Goal: Communication & Community: Answer question/provide support

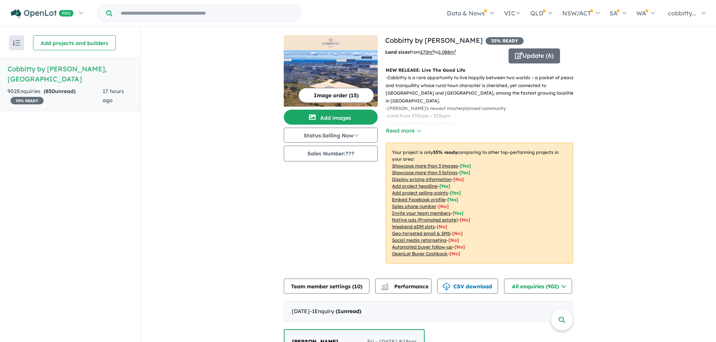
drag, startPoint x: 421, startPoint y: 12, endPoint x: 315, endPoint y: 187, distance: 204.8
click at [320, 189] on div "Image order ( 15 ) Add images Status: Selling Now In Planning Coming Soon Selli…" at bounding box center [334, 153] width 101 height 237
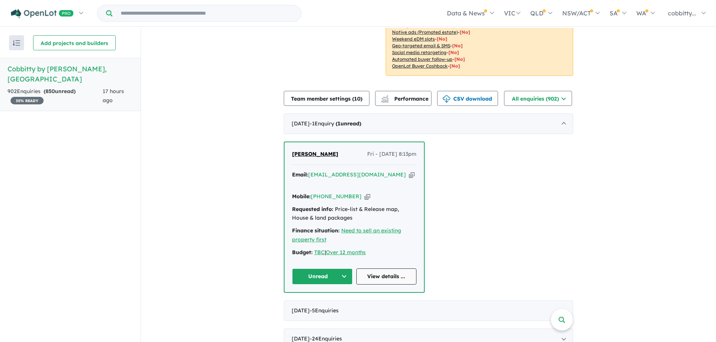
scroll to position [251, 0]
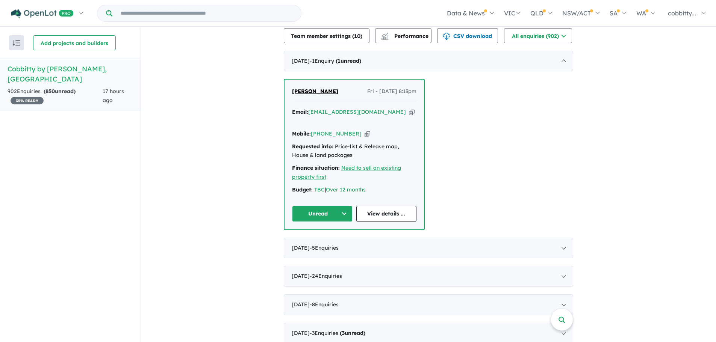
click at [340, 206] on button "Unread" at bounding box center [322, 214] width 60 height 16
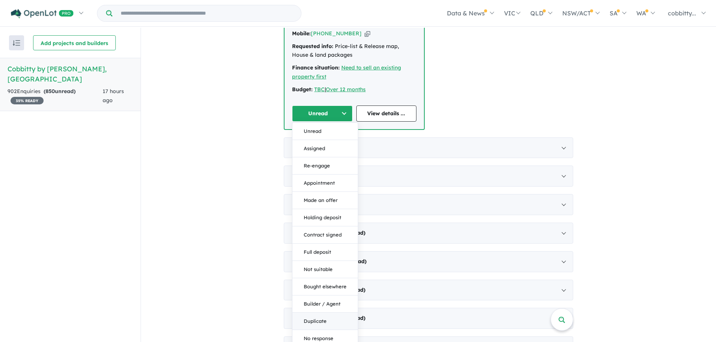
scroll to position [376, 0]
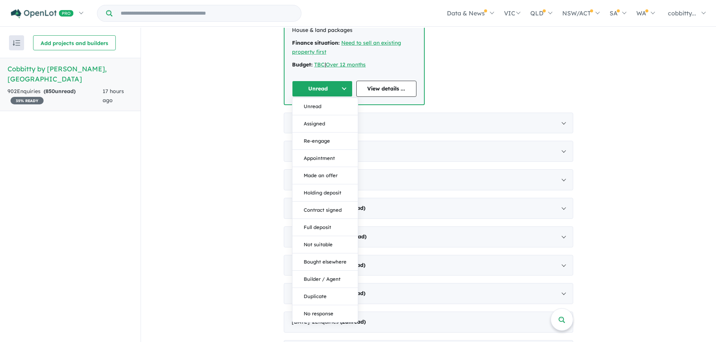
click at [520, 78] on div "[PERSON_NAME] Fri - [DATE] 8:13pm Email: [EMAIL_ADDRESS][DOMAIN_NAME] Copied! M…" at bounding box center [428, 29] width 289 height 151
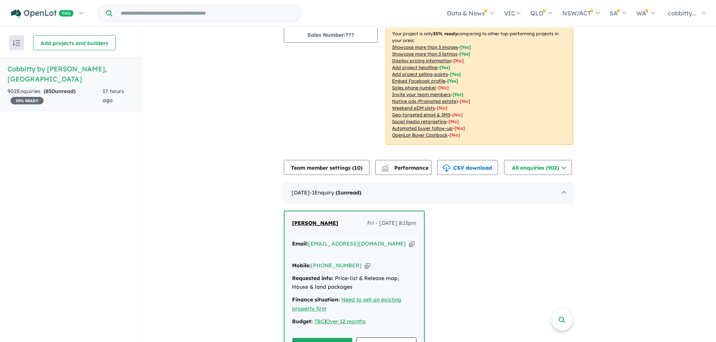
scroll to position [188, 0]
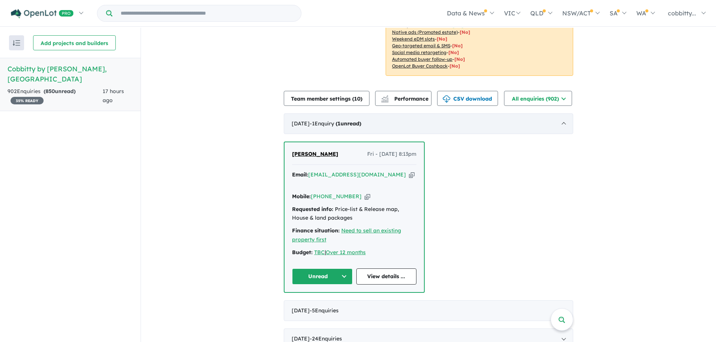
click at [453, 134] on div "[DATE] - 1 Enquir y ( 1 unread)" at bounding box center [428, 123] width 289 height 21
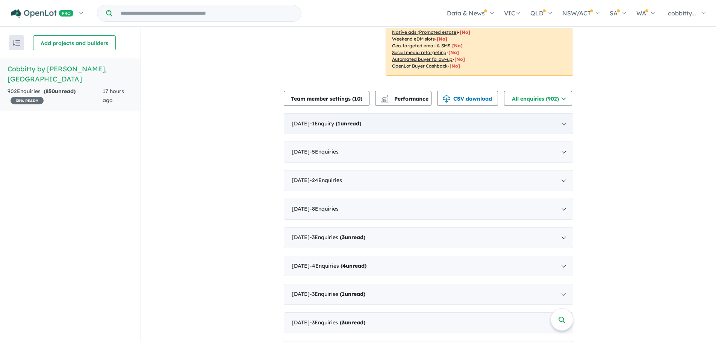
click at [453, 134] on div "[DATE] - 1 Enquir y ( 1 unread)" at bounding box center [428, 123] width 289 height 21
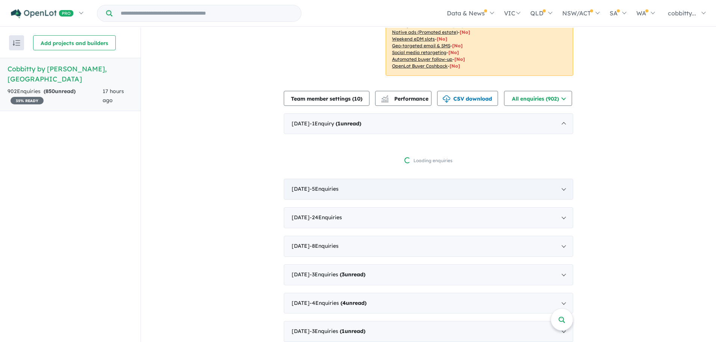
scroll to position [1, 0]
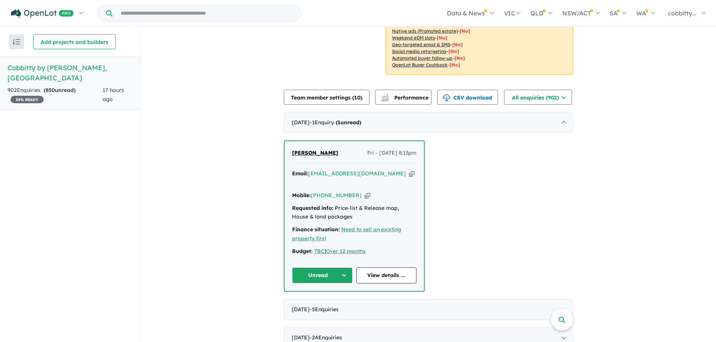
click at [303, 156] on span "[PERSON_NAME]" at bounding box center [315, 152] width 46 height 7
click at [495, 206] on div "[PERSON_NAME] Fri - [DATE] 8:13pm Email: [EMAIL_ADDRESS][DOMAIN_NAME] Copied! M…" at bounding box center [428, 215] width 289 height 151
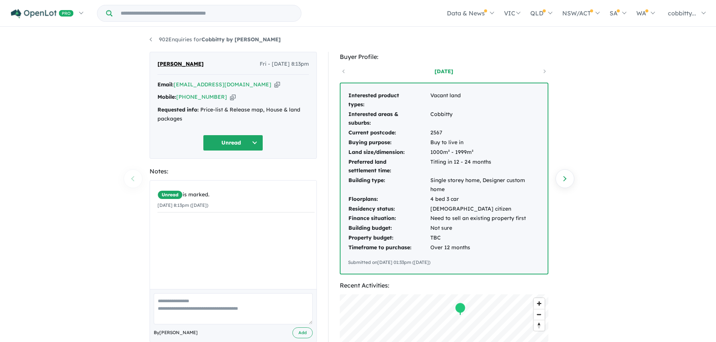
click at [251, 149] on button "Unread" at bounding box center [233, 143] width 60 height 16
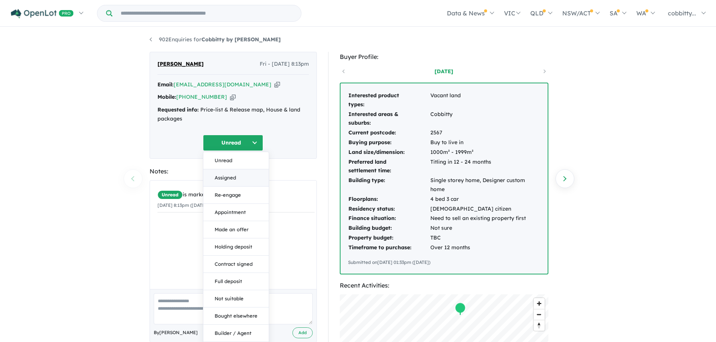
click at [239, 177] on button "Assigned" at bounding box center [235, 177] width 65 height 17
